Goal: Obtain resource: Download file/media

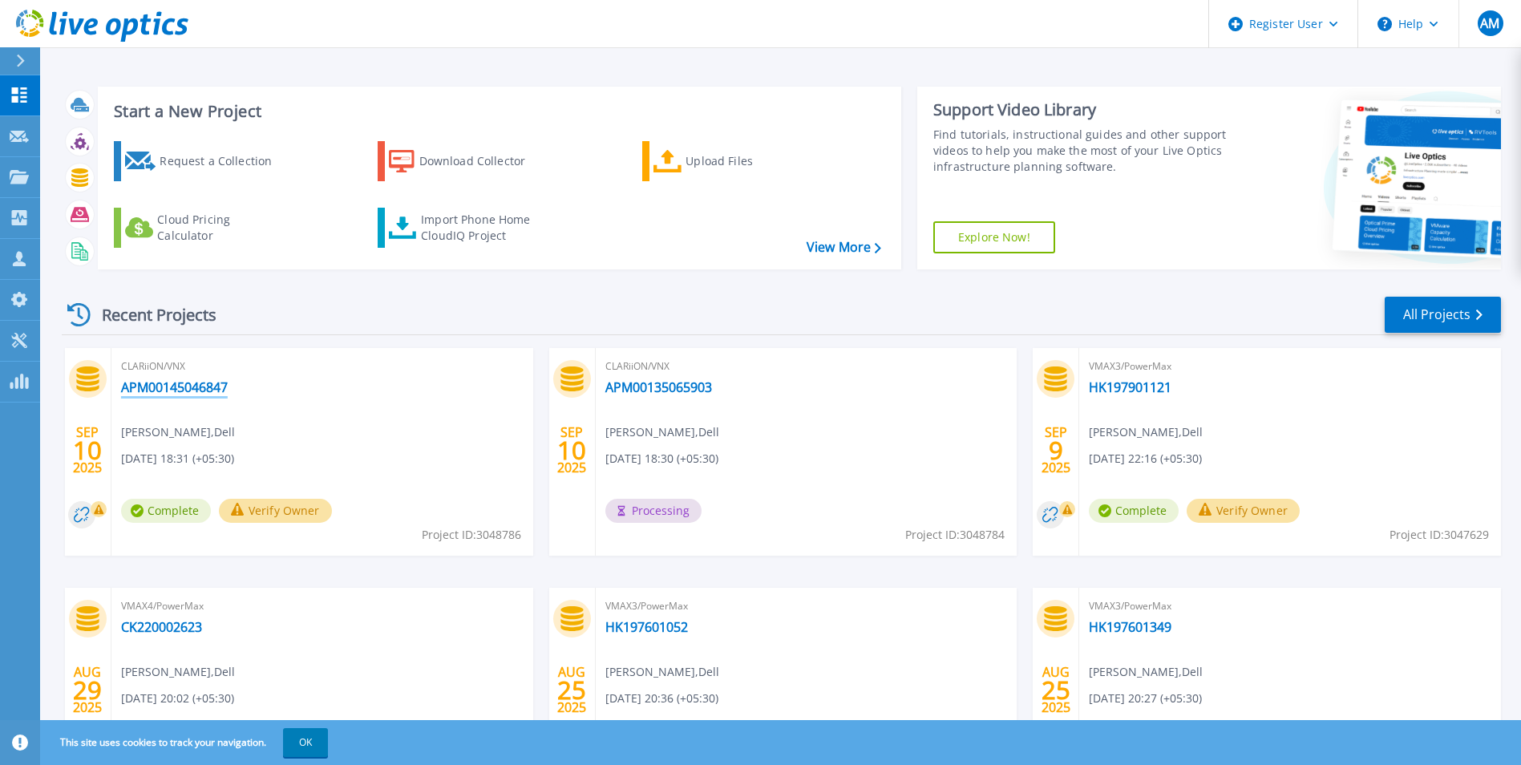
click at [198, 389] on link "APM00145046847" at bounding box center [174, 387] width 107 height 16
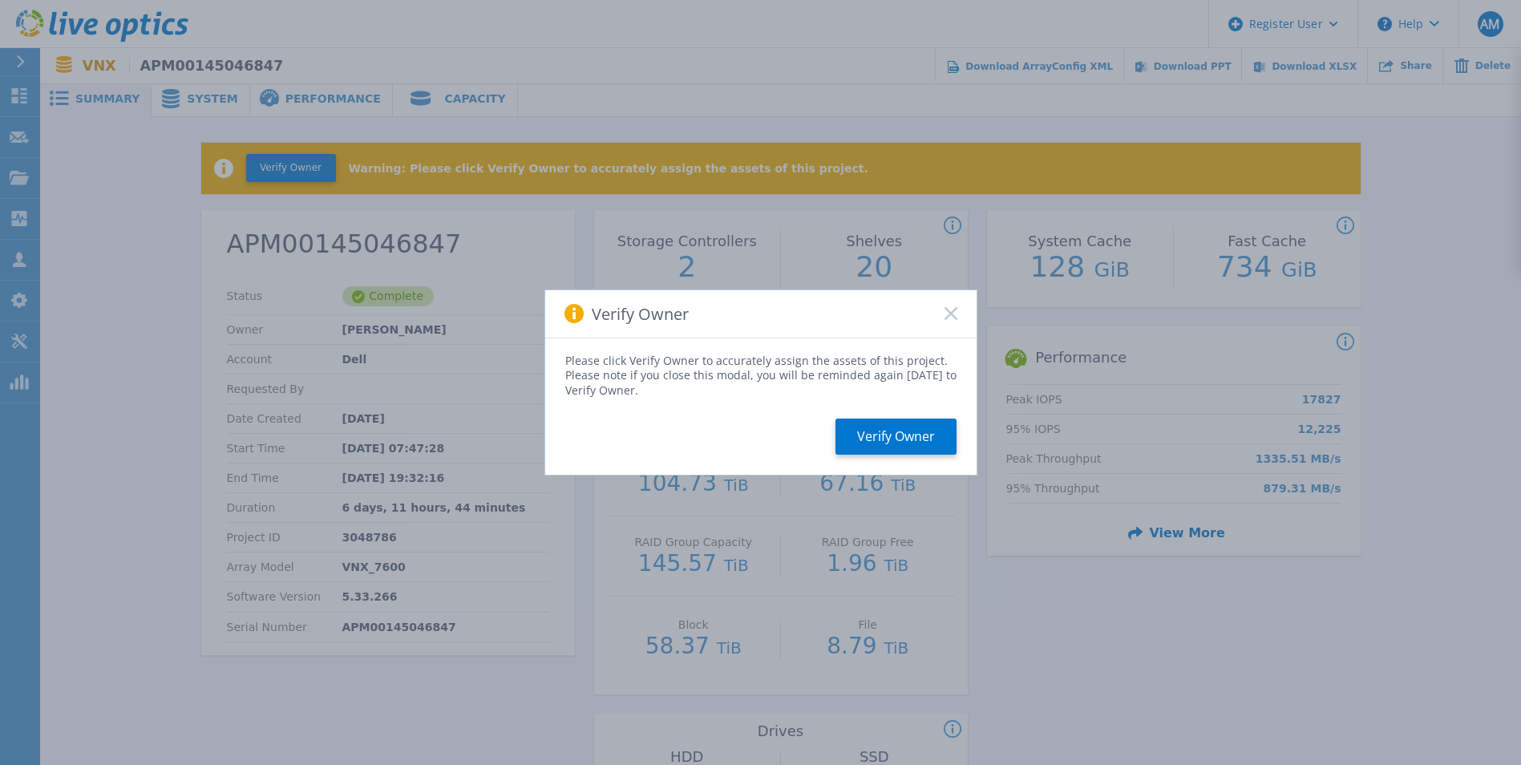
click at [949, 314] on icon at bounding box center [951, 313] width 13 height 13
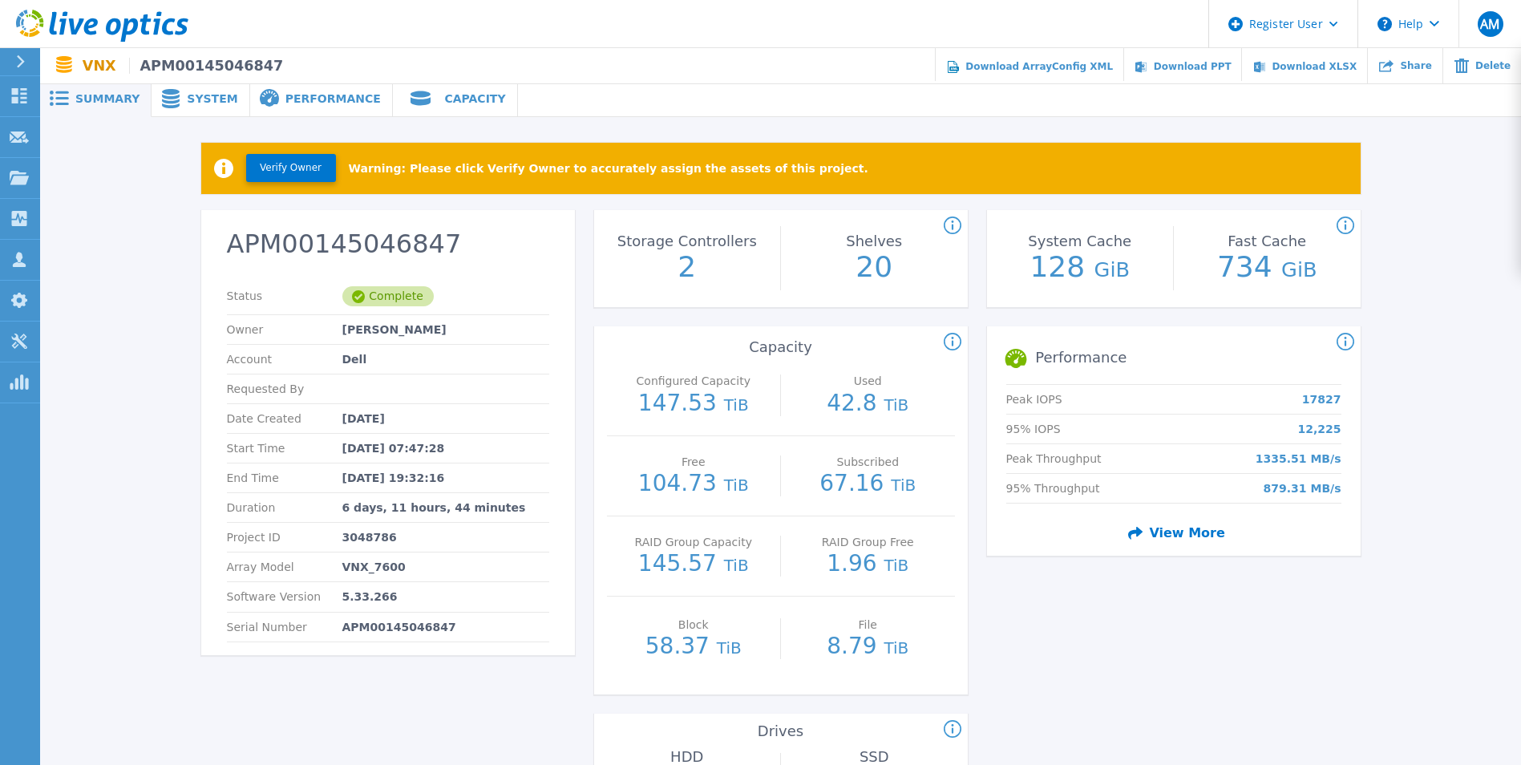
click at [187, 93] on span "System" at bounding box center [212, 98] width 51 height 11
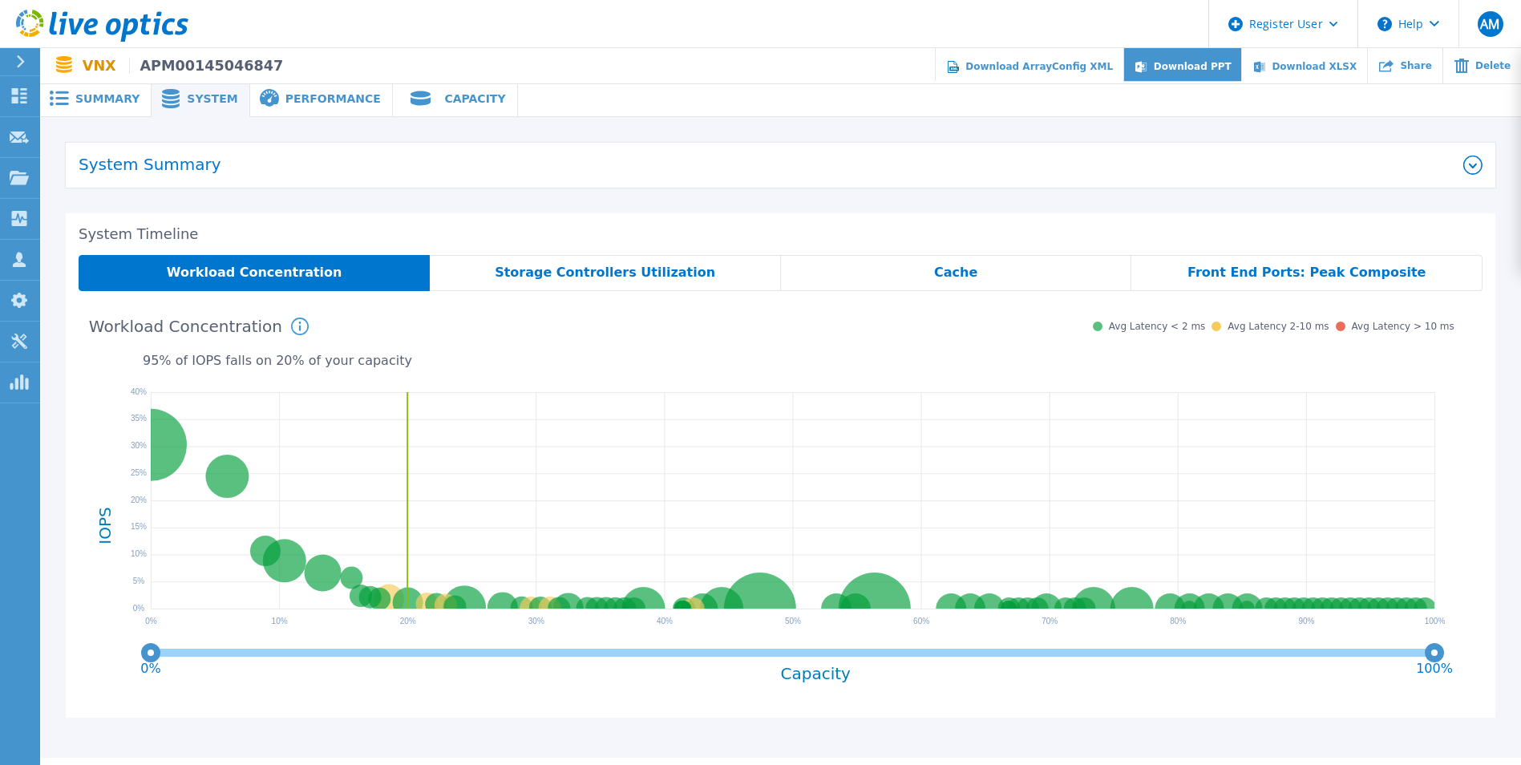
click at [1221, 61] on span "Download PPT" at bounding box center [1193, 66] width 78 height 11
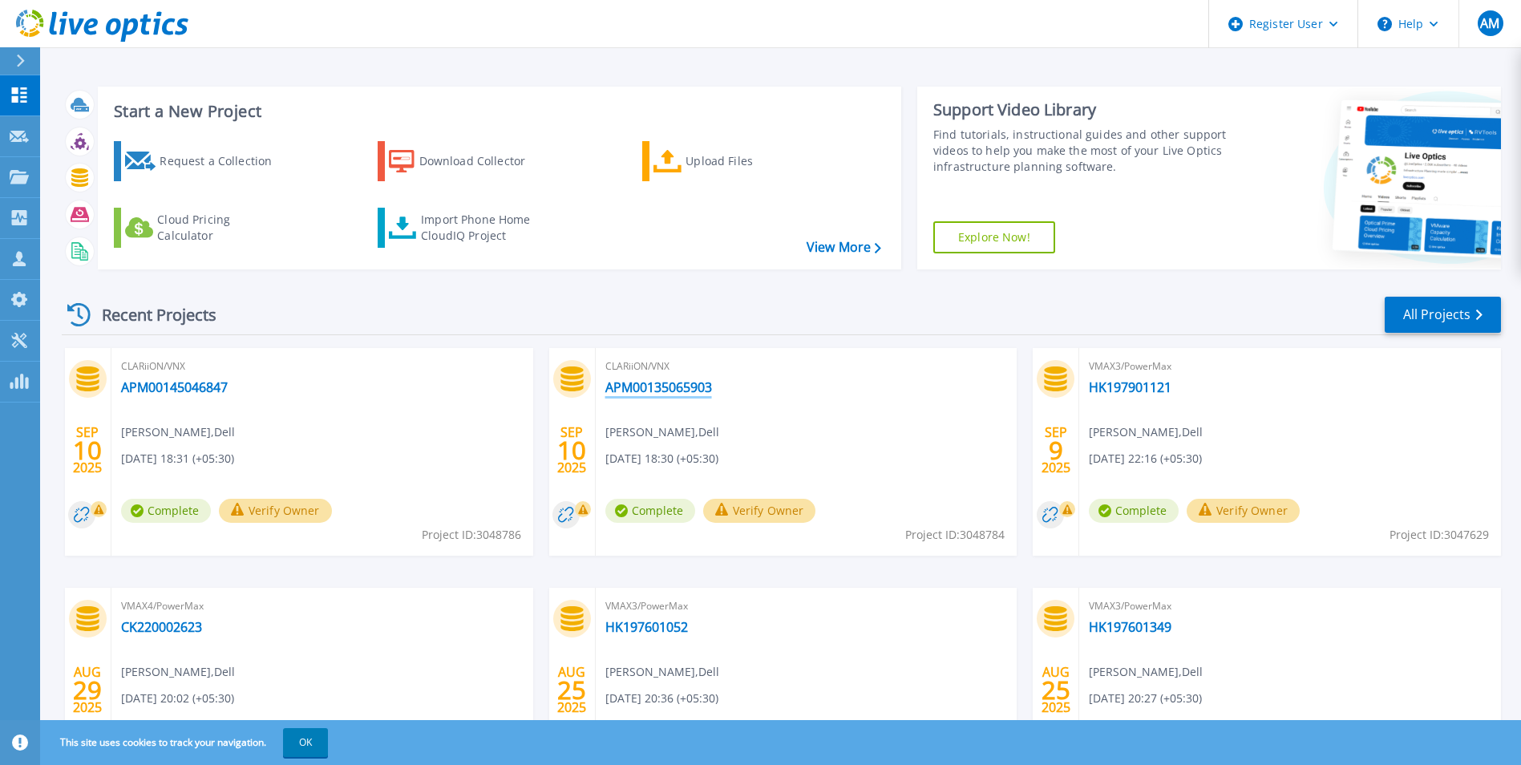
click at [672, 387] on link "APM00135065903" at bounding box center [659, 387] width 107 height 16
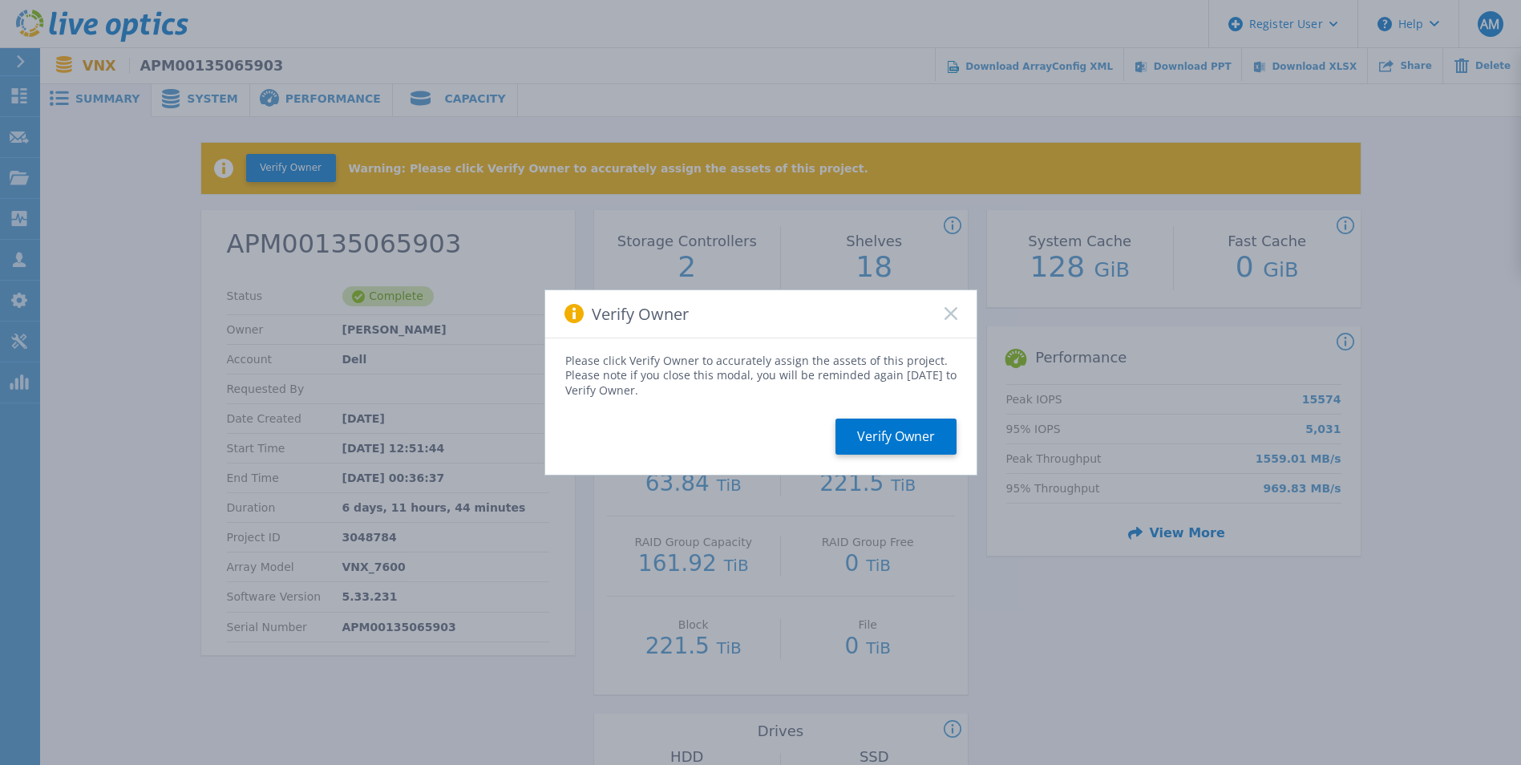
click at [951, 312] on icon at bounding box center [951, 313] width 13 height 13
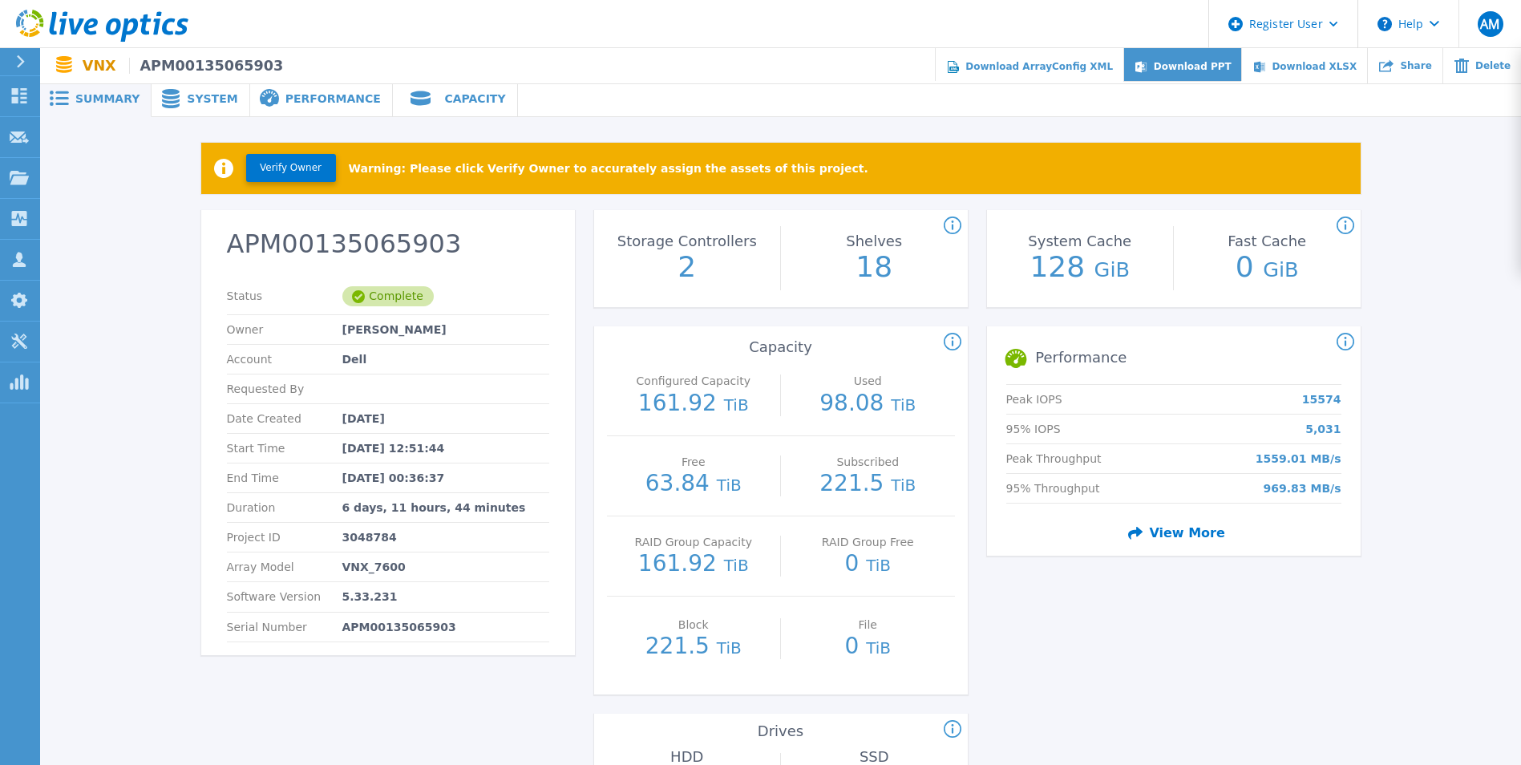
click at [1210, 61] on span "Download PPT" at bounding box center [1193, 66] width 78 height 11
